Goal: Transaction & Acquisition: Subscribe to service/newsletter

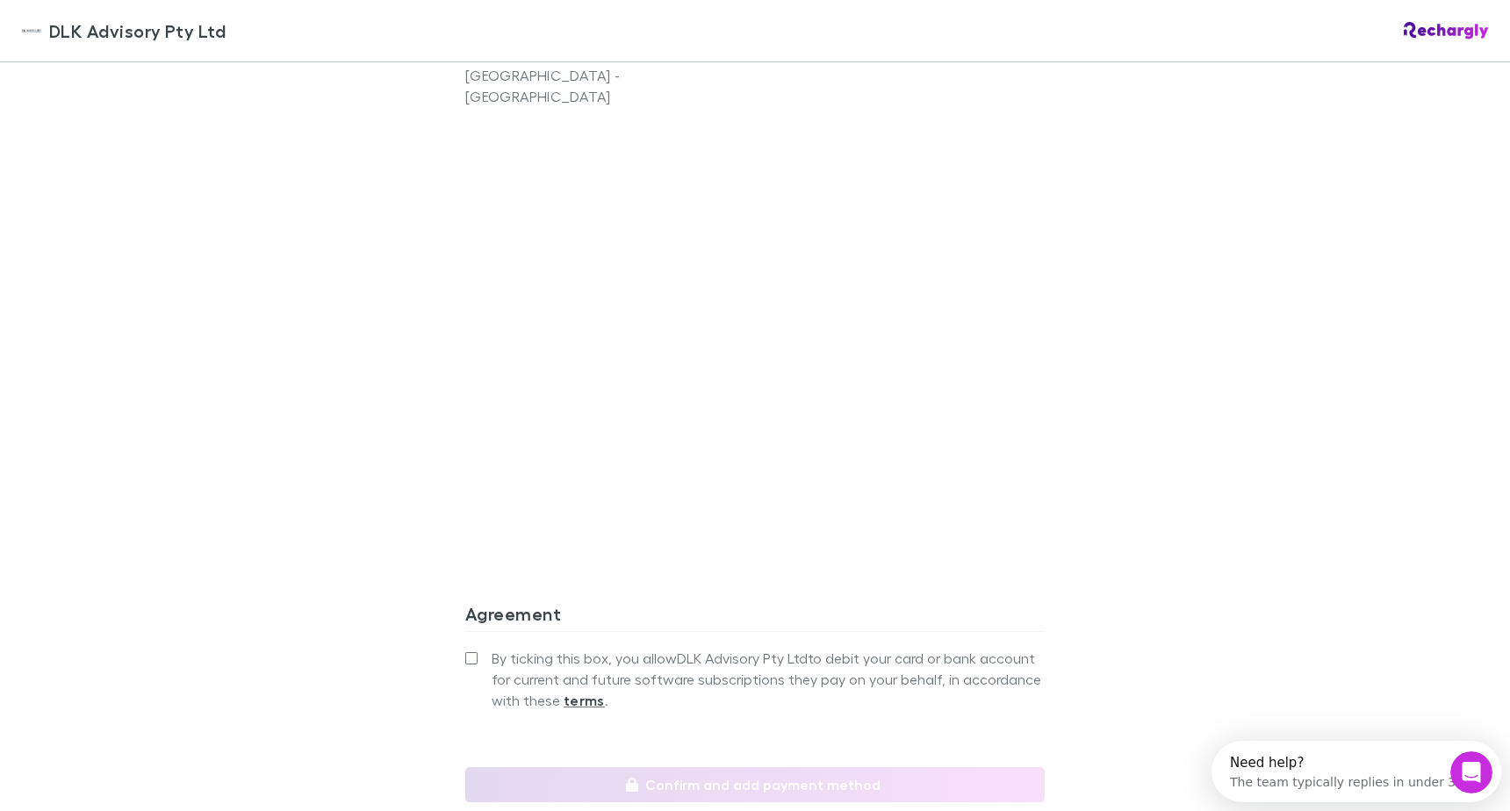
scroll to position [1405, 0]
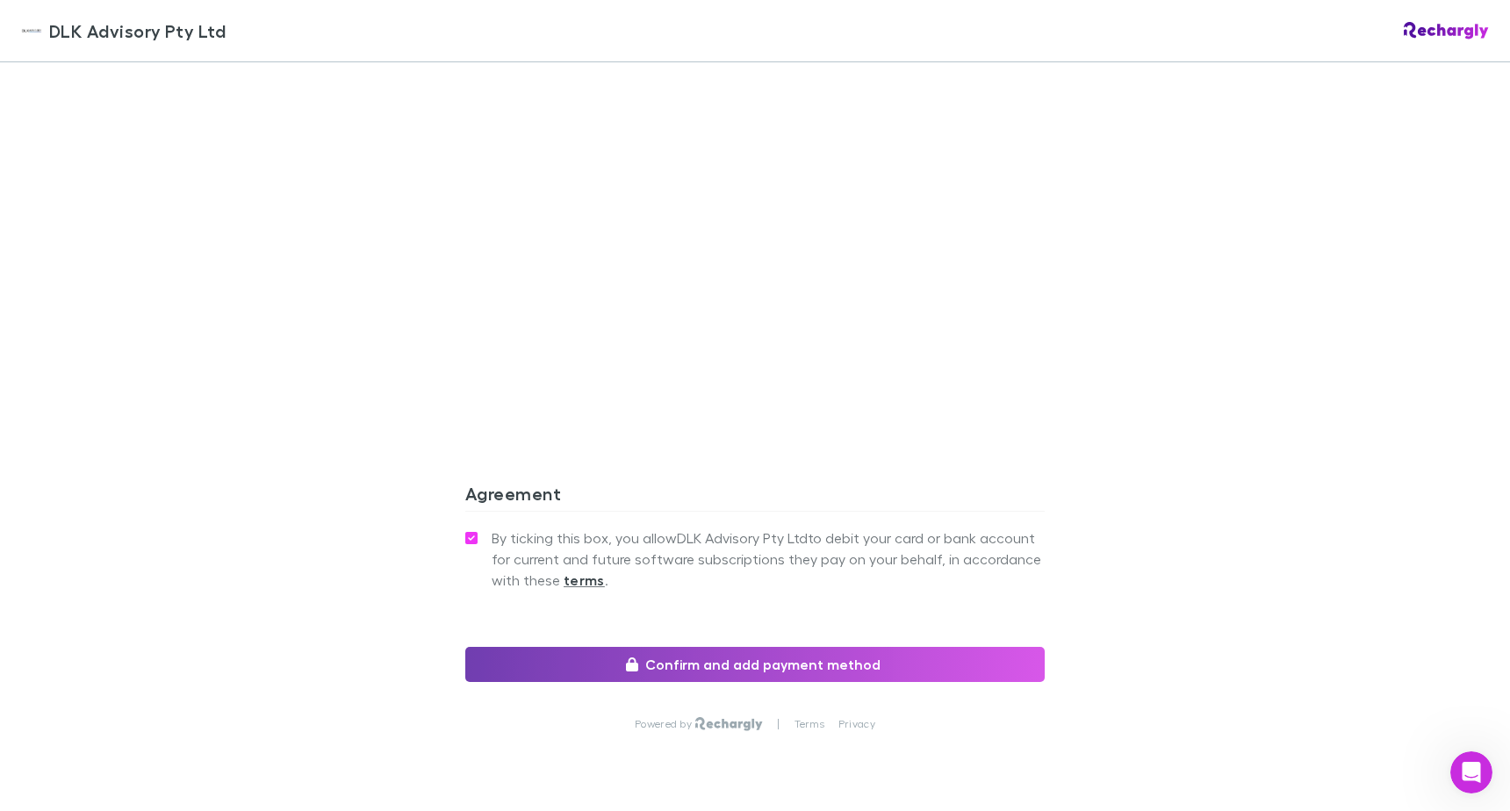
click at [717, 650] on button "Confirm and add payment method" at bounding box center [755, 664] width 580 height 35
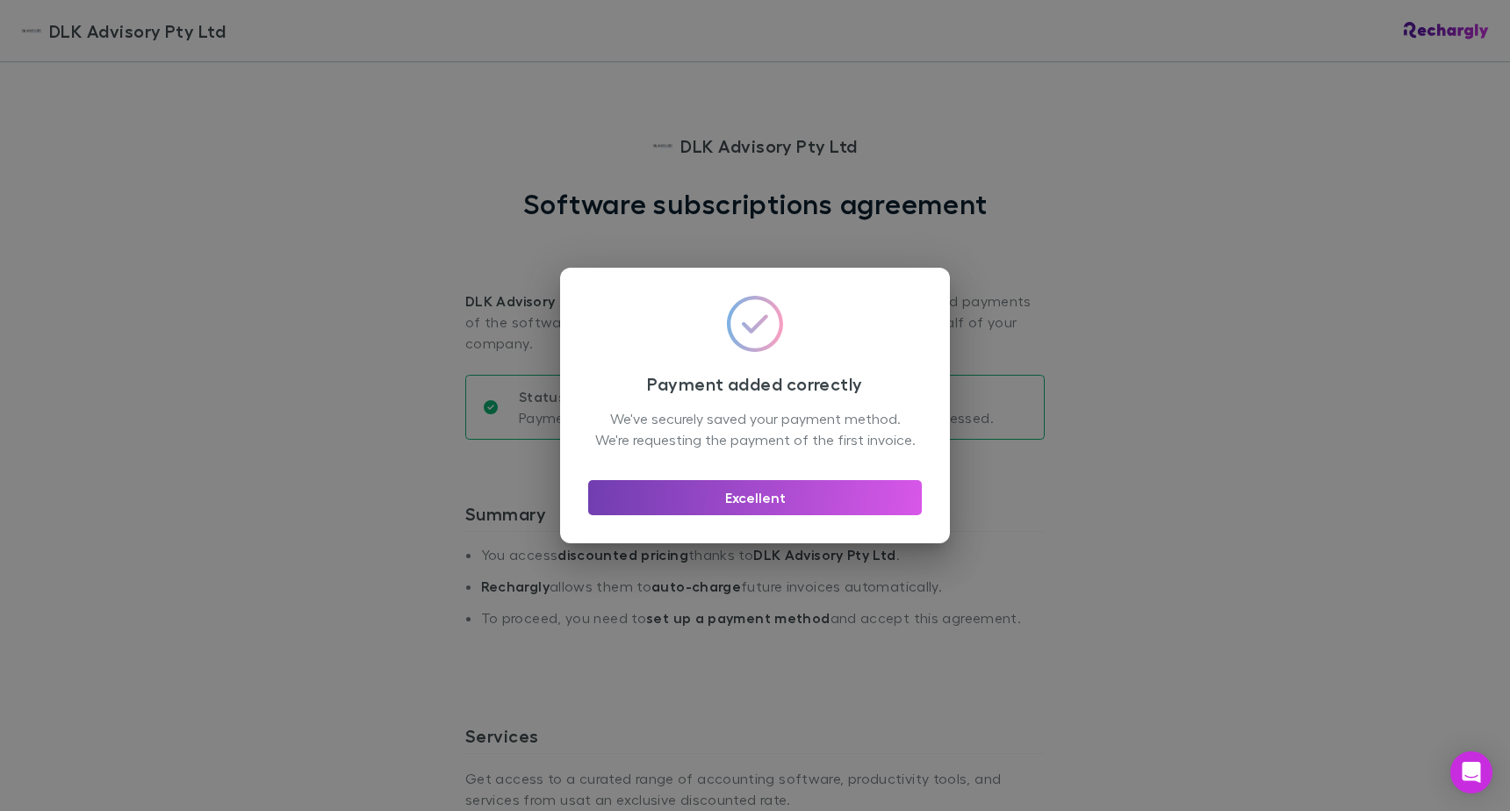
click at [752, 509] on button "Excellent" at bounding box center [755, 497] width 334 height 35
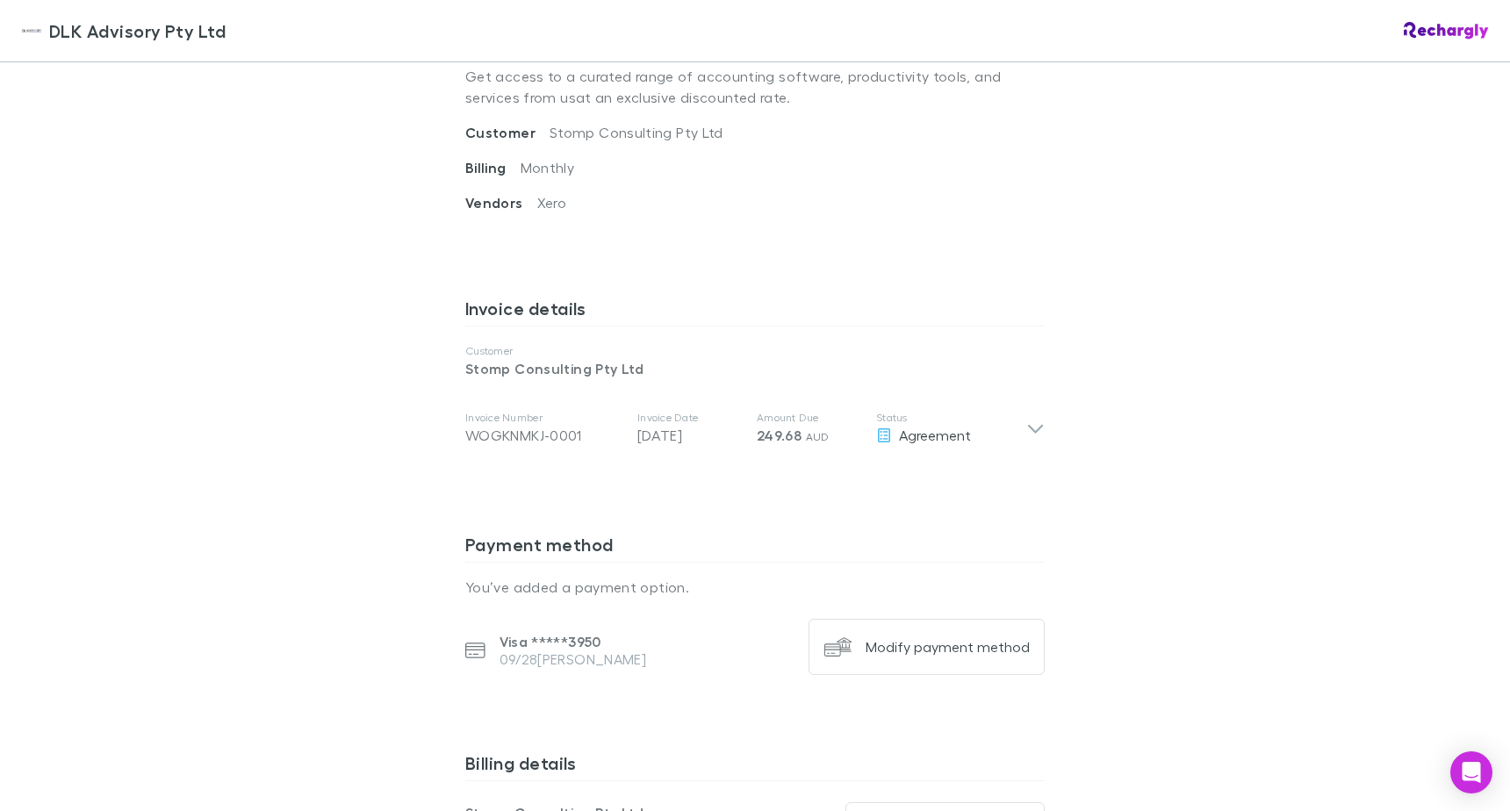
scroll to position [615, 0]
